Goal: Information Seeking & Learning: Learn about a topic

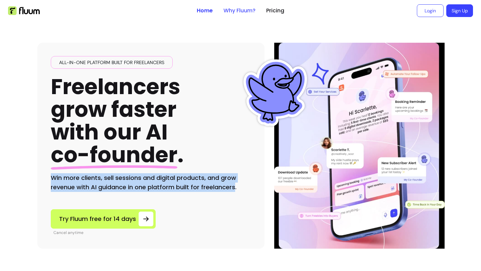
click at [231, 11] on link "Why Fluum?" at bounding box center [240, 11] width 32 height 8
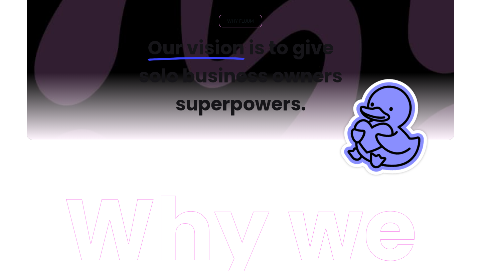
scroll to position [37, 0]
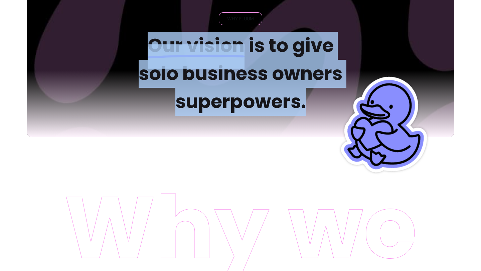
drag, startPoint x: 311, startPoint y: 104, endPoint x: 135, endPoint y: 49, distance: 184.3
click at [135, 49] on h2 "Our vision is to give solo business owners superpowers." at bounding box center [241, 74] width 226 height 84
copy h2 "Our vision is to give solo business owners superpowers."
click at [83, 112] on img at bounding box center [241, 64] width 428 height 146
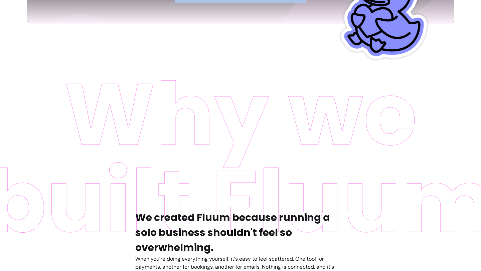
click at [59, 123] on img at bounding box center [240, 243] width 481 height 327
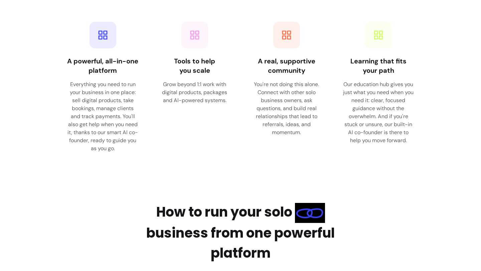
scroll to position [979, 0]
